Goal: Task Accomplishment & Management: Manage account settings

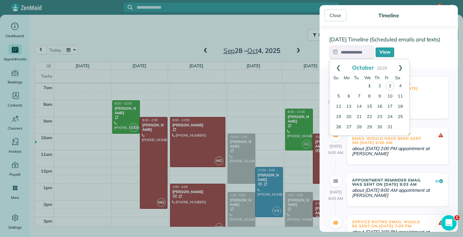
click at [368, 85] on link "1" at bounding box center [369, 86] width 10 height 10
type input "**********"
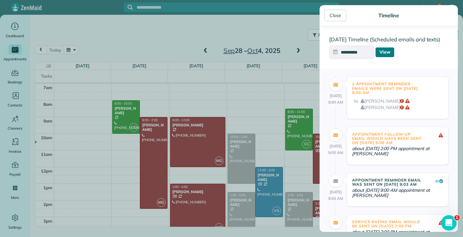
click at [385, 50] on link "View" at bounding box center [384, 53] width 19 height 10
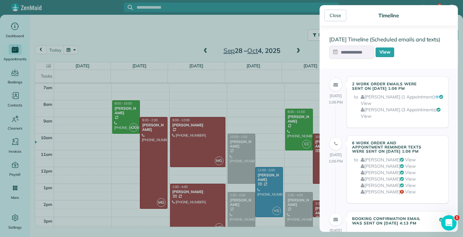
click at [405, 189] on link "View" at bounding box center [410, 186] width 11 height 6
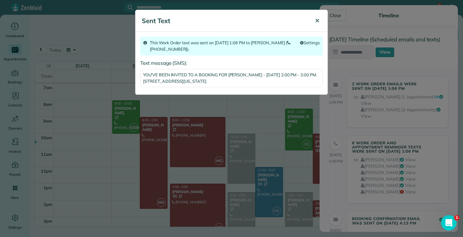
click at [316, 17] on span "✕" at bounding box center [316, 20] width 5 height 7
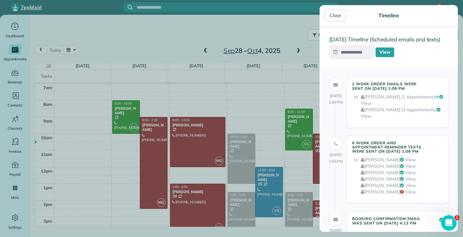
click at [405, 169] on link "View" at bounding box center [410, 166] width 11 height 6
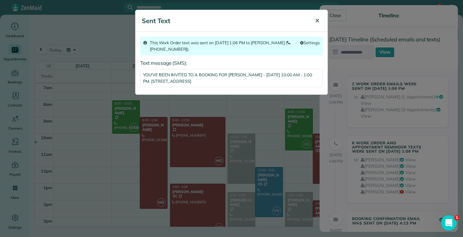
click at [318, 20] on span "✕" at bounding box center [316, 20] width 5 height 7
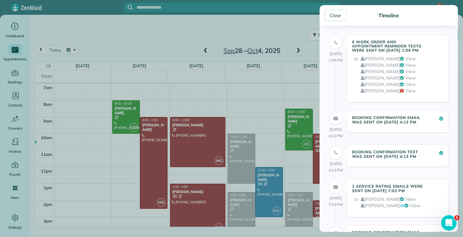
scroll to position [101, 0]
click at [405, 81] on link "View" at bounding box center [410, 78] width 11 height 6
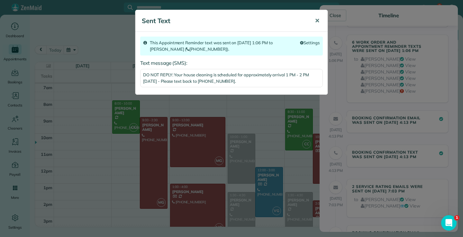
click at [317, 18] on span "✕" at bounding box center [316, 20] width 5 height 7
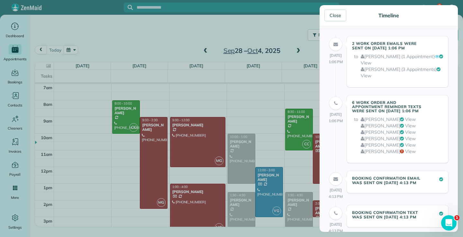
scroll to position [0, 0]
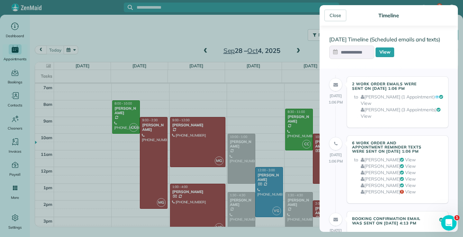
click at [357, 50] on input "text" at bounding box center [351, 52] width 45 height 13
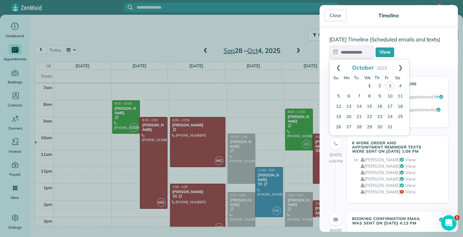
click at [370, 86] on link "1" at bounding box center [369, 86] width 10 height 10
type input "**********"
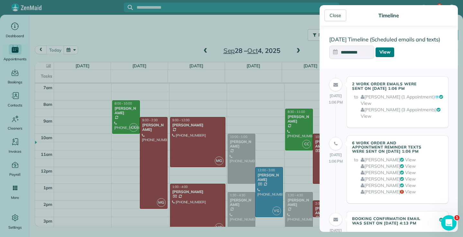
click at [386, 49] on link "View" at bounding box center [384, 53] width 19 height 10
click at [364, 117] on link "View" at bounding box center [365, 116] width 11 height 6
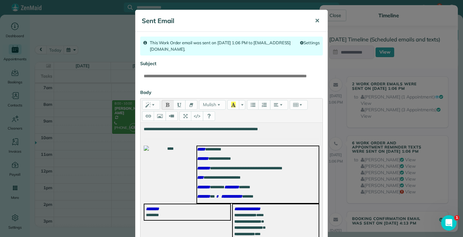
click at [317, 21] on span "✕" at bounding box center [316, 20] width 5 height 7
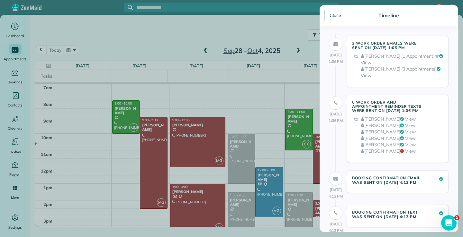
scroll to position [37, 0]
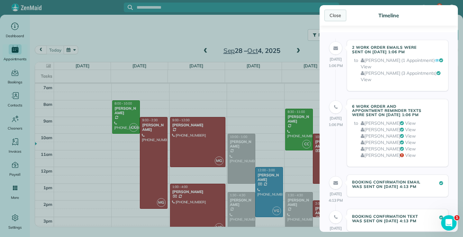
click at [339, 13] on div "Close" at bounding box center [335, 16] width 22 height 12
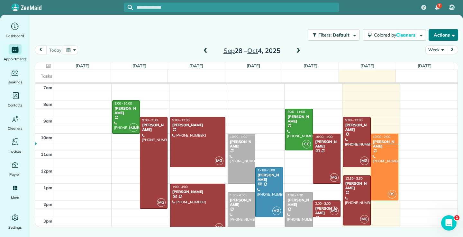
click at [452, 32] on span "button" at bounding box center [451, 34] width 5 height 5
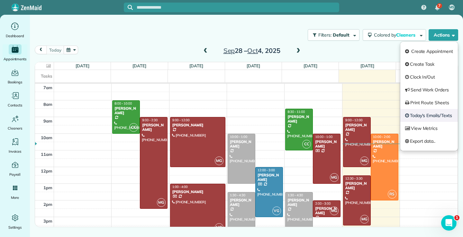
click at [430, 116] on link "Today's Emails/Texts" at bounding box center [428, 115] width 57 height 13
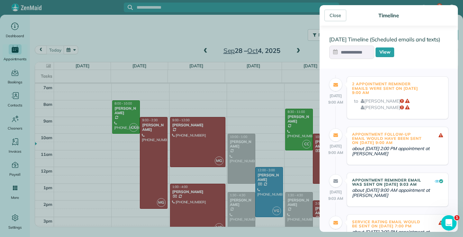
click at [358, 49] on input "text" at bounding box center [351, 52] width 45 height 13
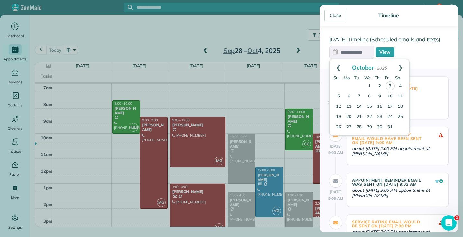
click at [379, 85] on link "2" at bounding box center [379, 86] width 10 height 10
type input "**********"
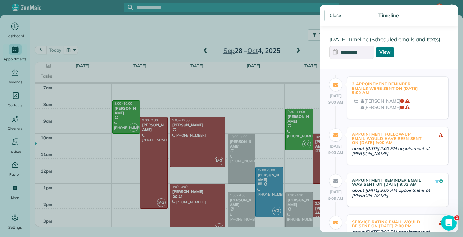
click at [385, 52] on link "View" at bounding box center [384, 53] width 19 height 10
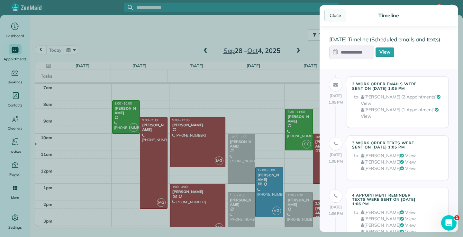
click at [340, 14] on div "Close" at bounding box center [335, 16] width 22 height 12
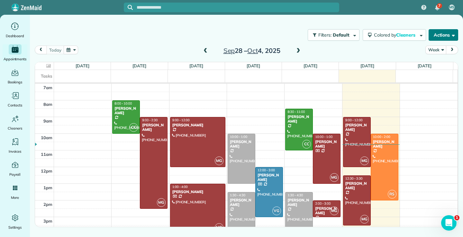
click at [451, 33] on span "button" at bounding box center [451, 34] width 5 height 5
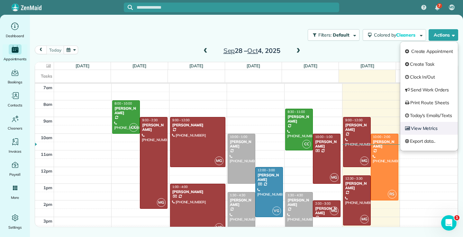
click at [423, 130] on link "View Metrics" at bounding box center [428, 128] width 57 height 13
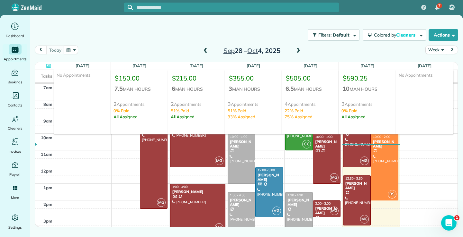
click at [434, 23] on div "Filters: Default Colored by Cleaners Color by Cleaner Color by Team Color by St…" at bounding box center [246, 110] width 433 height 191
click at [456, 35] on button "Actions" at bounding box center [443, 35] width 30 height 12
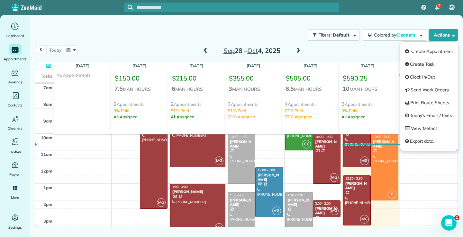
click at [48, 66] on icon at bounding box center [48, 66] width 4 height 4
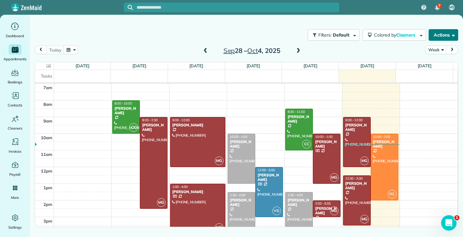
click at [454, 36] on button "Actions" at bounding box center [443, 35] width 30 height 12
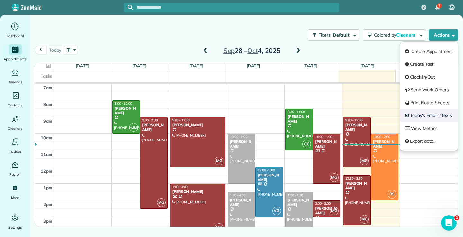
click at [428, 116] on link "Today's Emails/Texts" at bounding box center [428, 115] width 57 height 13
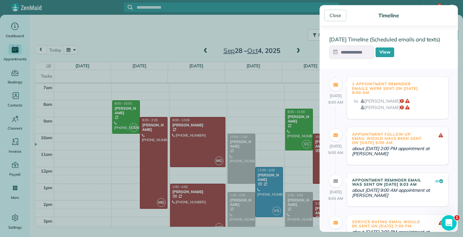
click at [353, 49] on input "text" at bounding box center [351, 52] width 45 height 13
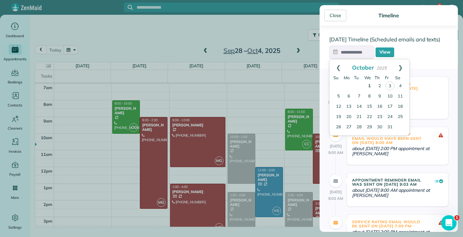
click at [367, 86] on link "1" at bounding box center [369, 86] width 10 height 10
type input "**********"
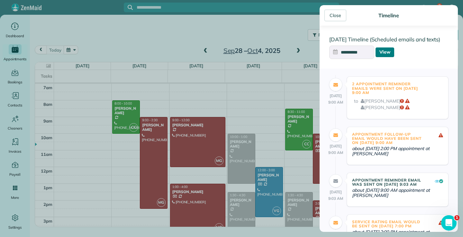
click at [388, 55] on link "View" at bounding box center [384, 53] width 19 height 10
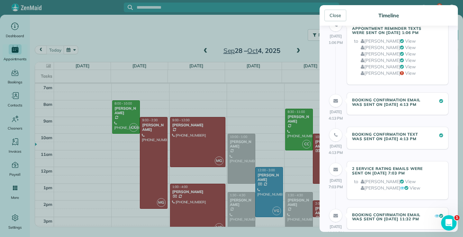
scroll to position [128, 0]
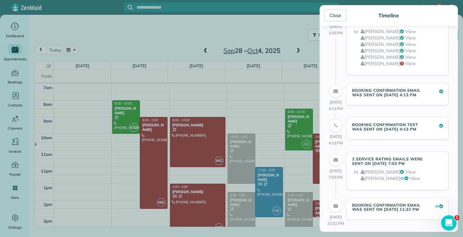
click at [405, 60] on link "View" at bounding box center [410, 57] width 11 height 6
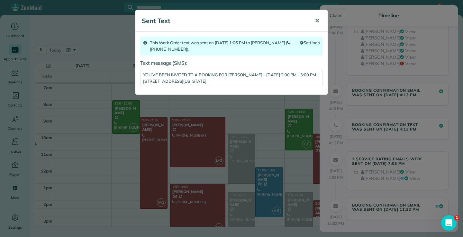
click at [318, 17] on span "✕" at bounding box center [316, 20] width 5 height 7
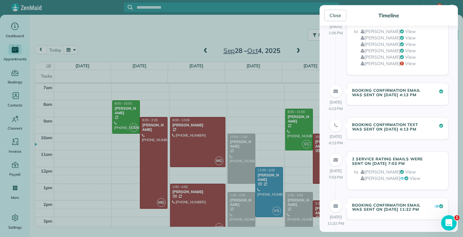
click at [405, 41] on link "View" at bounding box center [410, 38] width 11 height 6
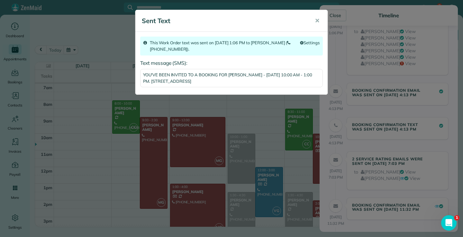
click at [319, 21] on span "✕" at bounding box center [316, 20] width 5 height 7
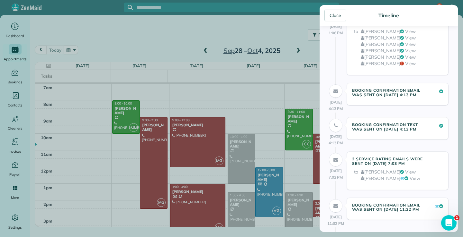
click at [409, 54] on link "View" at bounding box center [410, 51] width 11 height 6
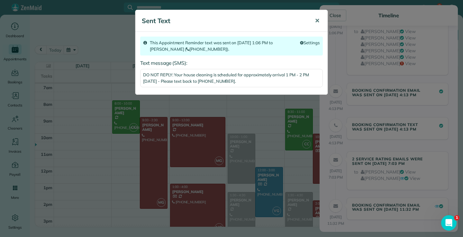
click at [315, 20] on span "✕" at bounding box center [316, 20] width 5 height 7
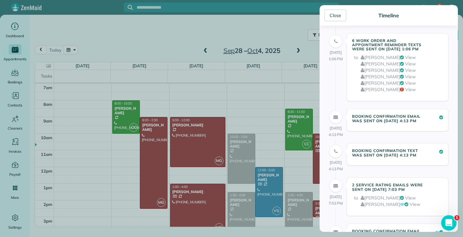
scroll to position [69, 0]
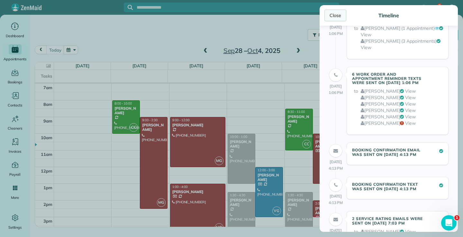
click at [336, 14] on div "Close" at bounding box center [335, 16] width 22 height 12
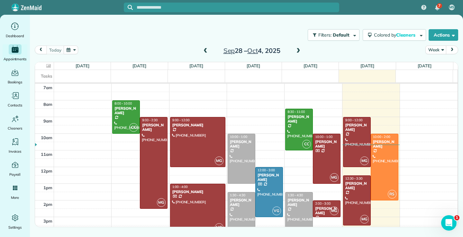
click at [299, 51] on span at bounding box center [298, 51] width 7 height 6
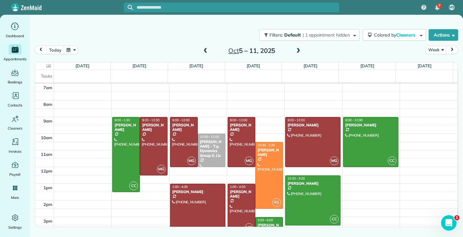
click at [298, 49] on span at bounding box center [298, 51] width 7 height 6
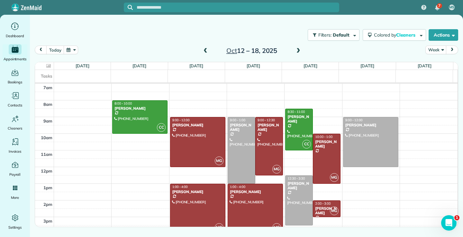
click at [204, 49] on span at bounding box center [205, 51] width 7 height 6
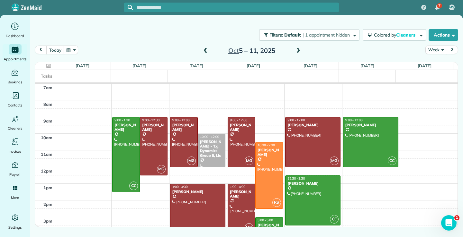
click at [204, 51] on span at bounding box center [205, 51] width 7 height 6
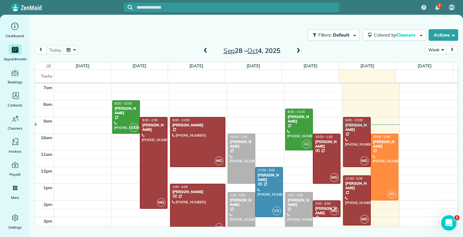
click at [204, 50] on span at bounding box center [205, 51] width 7 height 6
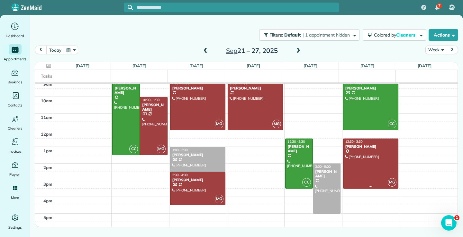
scroll to position [5, 0]
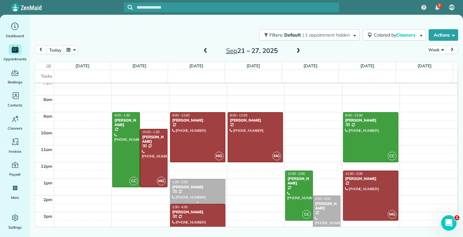
click at [199, 193] on div at bounding box center [197, 192] width 55 height 24
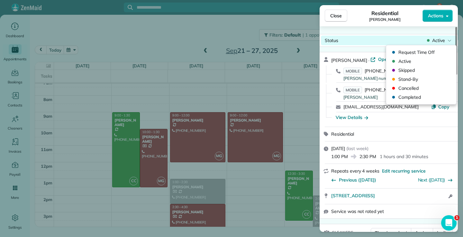
click at [450, 40] on icon at bounding box center [449, 40] width 4 height 6
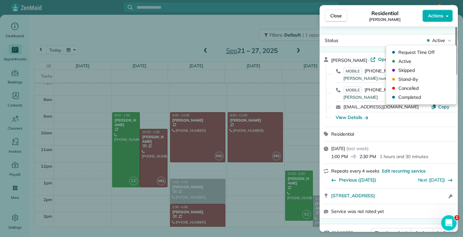
click at [250, 6] on div "Close Residential [PERSON_NAME] Actions Status Active [PERSON_NAME] · Open prof…" at bounding box center [231, 118] width 463 height 237
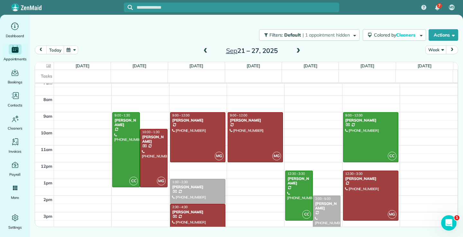
click at [298, 50] on span at bounding box center [298, 51] width 7 height 6
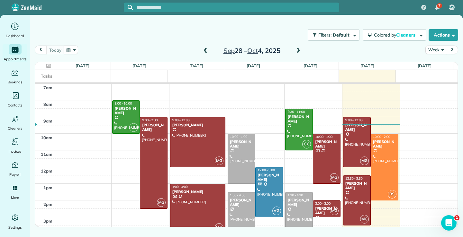
click at [298, 50] on span at bounding box center [298, 51] width 7 height 6
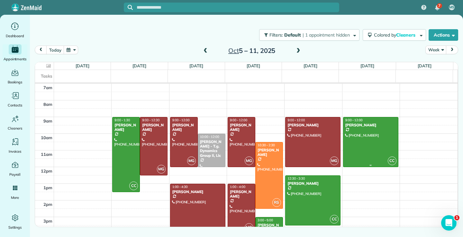
scroll to position [32, 0]
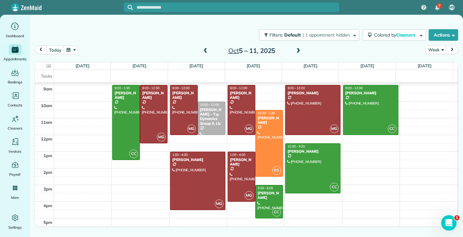
click at [297, 52] on span at bounding box center [298, 51] width 7 height 6
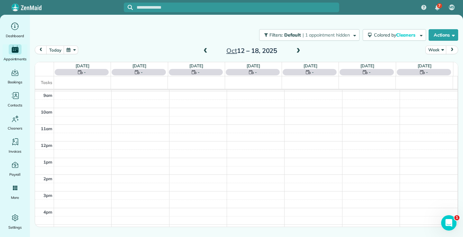
scroll to position [0, 0]
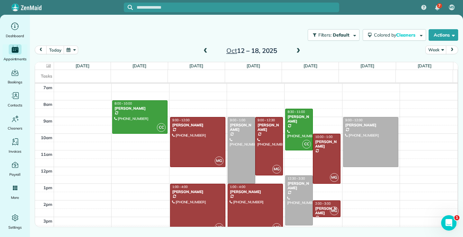
click at [204, 50] on span at bounding box center [205, 51] width 7 height 6
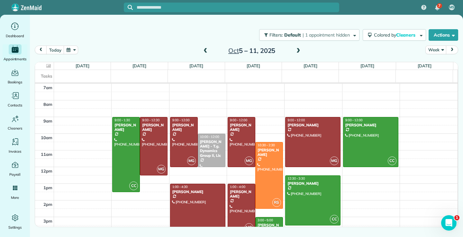
click at [297, 51] on span at bounding box center [298, 51] width 7 height 6
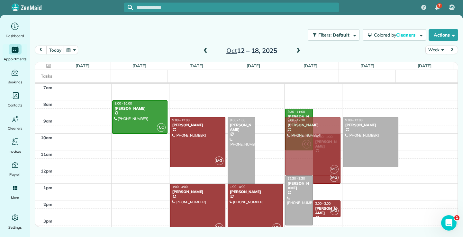
drag, startPoint x: 273, startPoint y: 148, endPoint x: 294, endPoint y: 147, distance: 20.6
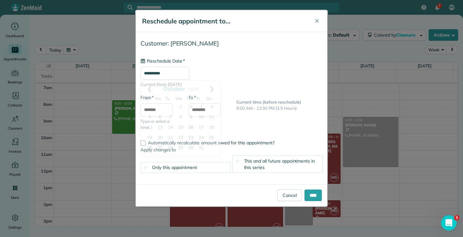
click at [182, 68] on input "**********" at bounding box center [164, 73] width 49 height 13
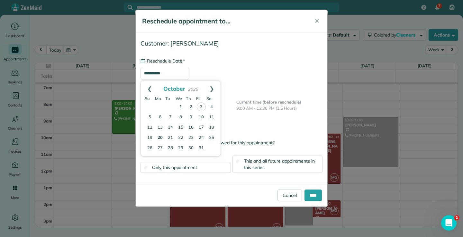
click at [161, 138] on link "20" at bounding box center [160, 138] width 10 height 10
type input "**********"
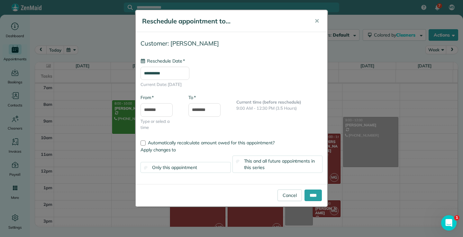
click at [266, 165] on div "This and all future appointments in this series" at bounding box center [277, 164] width 90 height 17
click at [310, 195] on input "****" at bounding box center [312, 196] width 17 height 12
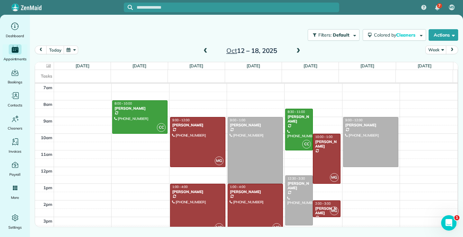
click at [205, 51] on span at bounding box center [205, 51] width 7 height 6
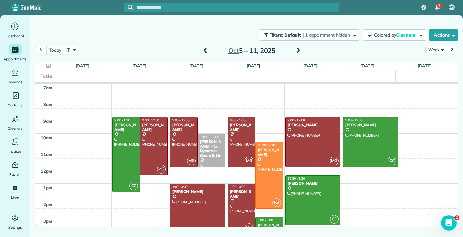
click at [296, 52] on span at bounding box center [298, 51] width 7 height 6
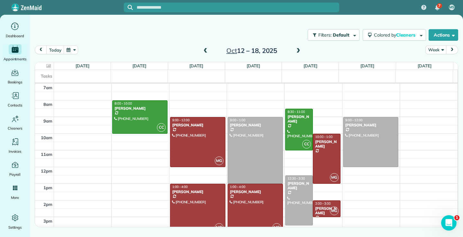
click at [247, 207] on div at bounding box center [255, 208] width 55 height 49
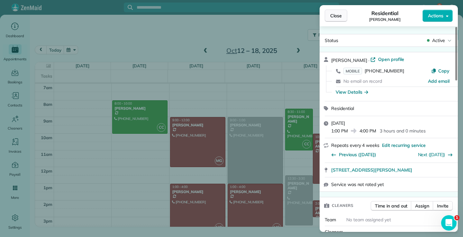
click at [340, 14] on span "Close" at bounding box center [336, 16] width 12 height 6
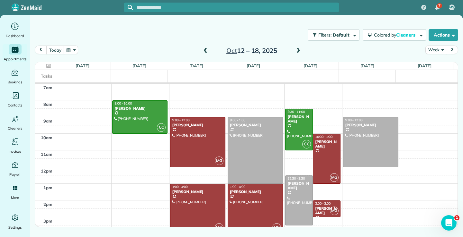
click at [205, 50] on span at bounding box center [205, 51] width 7 height 6
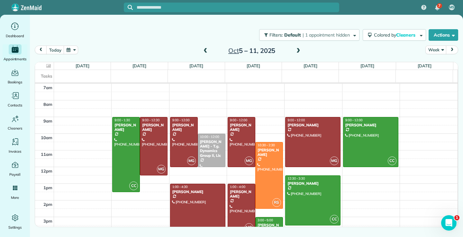
click at [205, 51] on span at bounding box center [205, 51] width 7 height 6
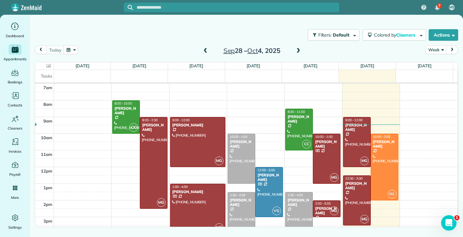
click at [239, 212] on div at bounding box center [241, 217] width 27 height 49
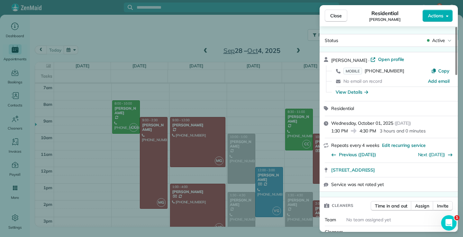
drag, startPoint x: 270, startPoint y: 17, endPoint x: 269, endPoint y: 46, distance: 28.9
click at [270, 18] on div "Close Residential [PERSON_NAME] Actions Status Active [PERSON_NAME] · Open prof…" at bounding box center [231, 118] width 463 height 237
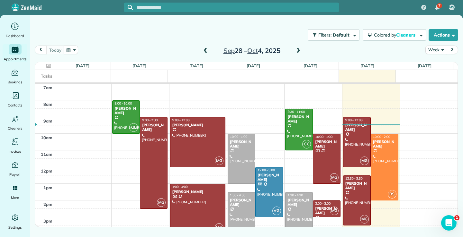
drag, startPoint x: 298, startPoint y: 50, endPoint x: 294, endPoint y: 54, distance: 6.4
click at [298, 50] on span at bounding box center [298, 51] width 7 height 6
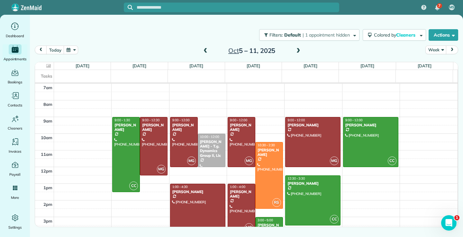
click at [297, 50] on span at bounding box center [298, 51] width 7 height 6
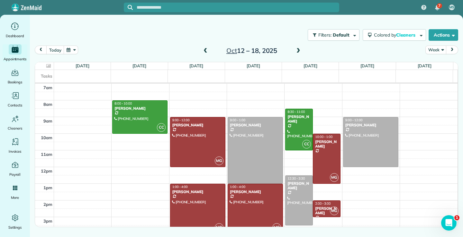
click at [250, 210] on div at bounding box center [255, 208] width 55 height 49
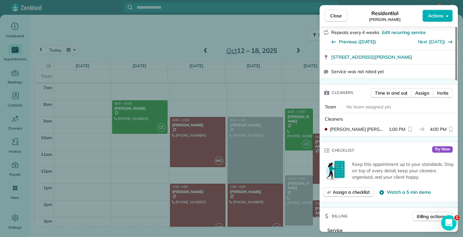
scroll to position [128, 0]
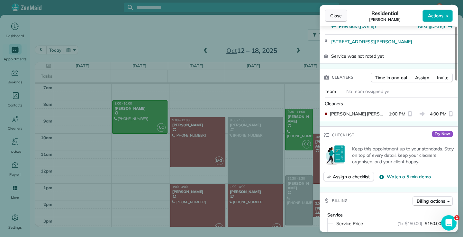
click at [331, 14] on span "Close" at bounding box center [336, 16] width 12 height 6
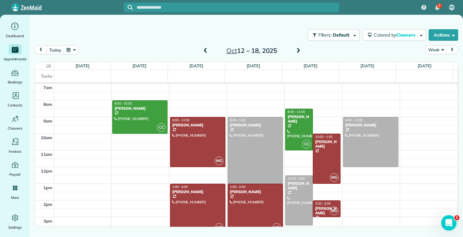
click at [206, 49] on span at bounding box center [205, 51] width 7 height 6
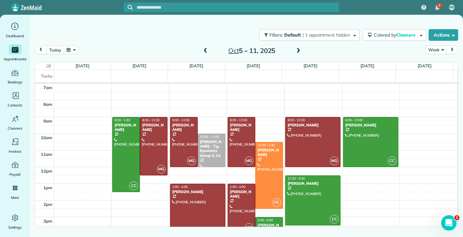
click at [206, 51] on span at bounding box center [205, 51] width 7 height 6
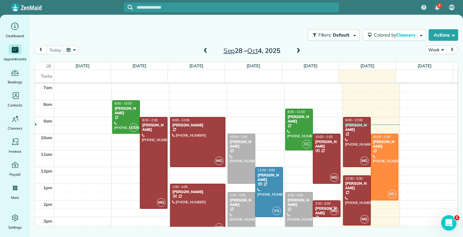
click at [299, 51] on span at bounding box center [298, 51] width 7 height 6
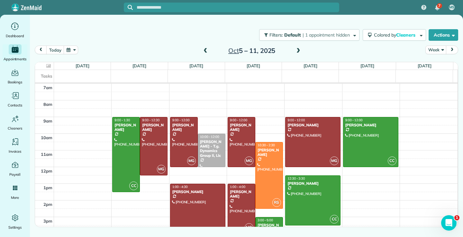
click at [298, 49] on span at bounding box center [298, 51] width 7 height 6
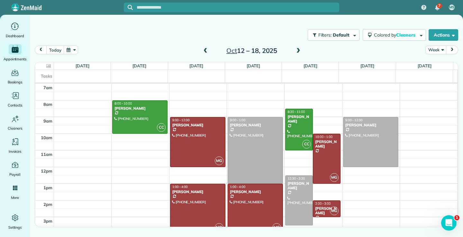
click at [206, 52] on span at bounding box center [205, 51] width 7 height 6
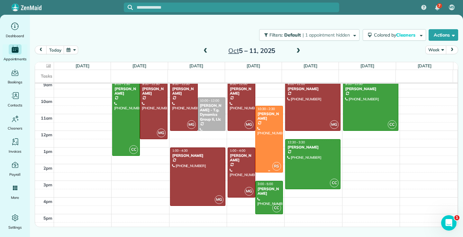
scroll to position [37, 0]
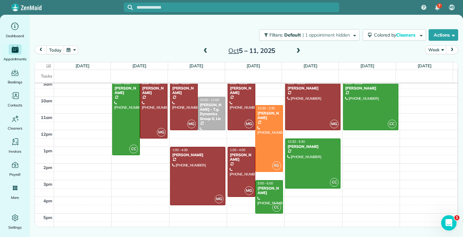
click at [298, 51] on span at bounding box center [298, 51] width 7 height 6
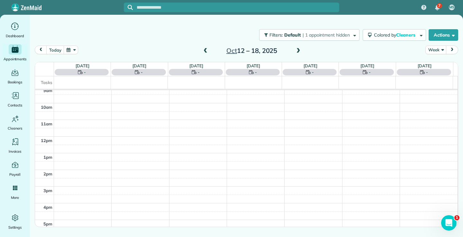
scroll to position [0, 0]
